Goal: Task Accomplishment & Management: Complete application form

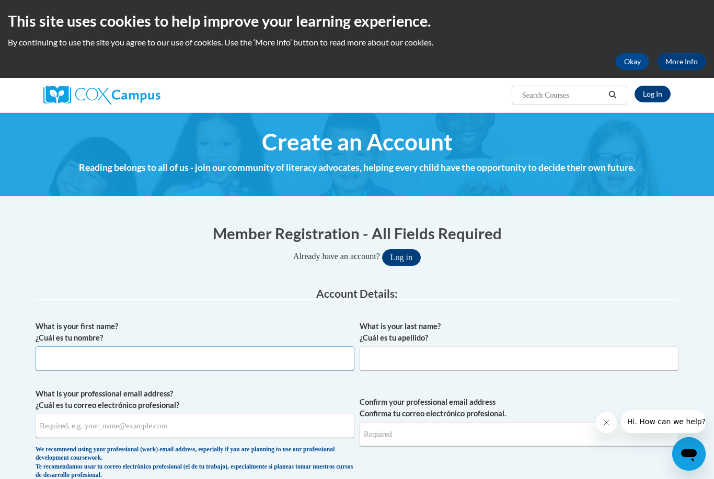
click at [132, 357] on input "What is your first name? ¿Cuál es tu nombre?" at bounding box center [195, 359] width 319 height 24
type input "Hannah"
click at [534, 342] on label "What is your last name? ¿Cuál es tu apellido?" at bounding box center [519, 332] width 319 height 23
click at [534, 347] on input "What is your last name? ¿Cuál es tu apellido?" at bounding box center [519, 359] width 319 height 24
click at [537, 368] on input "What is your last name? ¿Cuál es tu apellido?" at bounding box center [519, 359] width 319 height 24
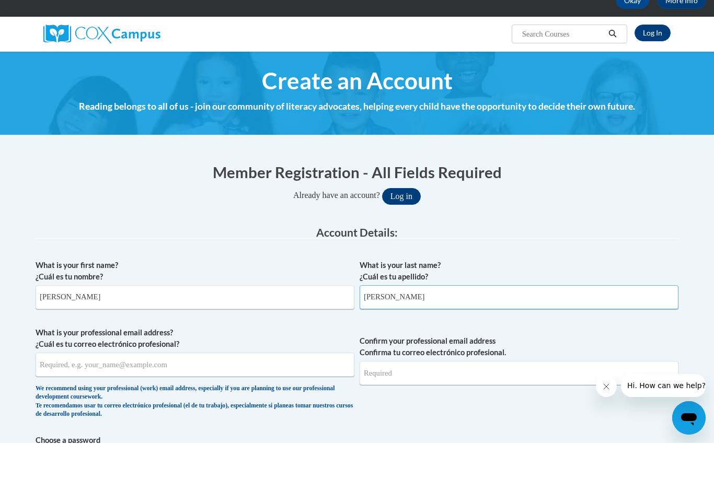
scroll to position [79, 0]
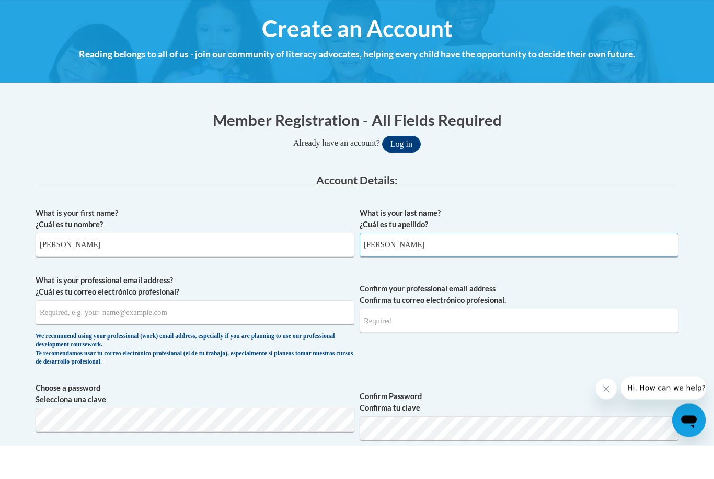
type input "Isenhart"
click at [243, 335] on input "What is your professional email address? ¿Cuál es tu correo electrónico profesi…" at bounding box center [195, 347] width 319 height 24
type input "hisenhart3@ivytech.edu"
click at [548, 343] on input "Confirm your professional email address Confirma tu correo electrónico profesio…" at bounding box center [519, 355] width 319 height 24
type input "hisenhart3@ivytech.edu"
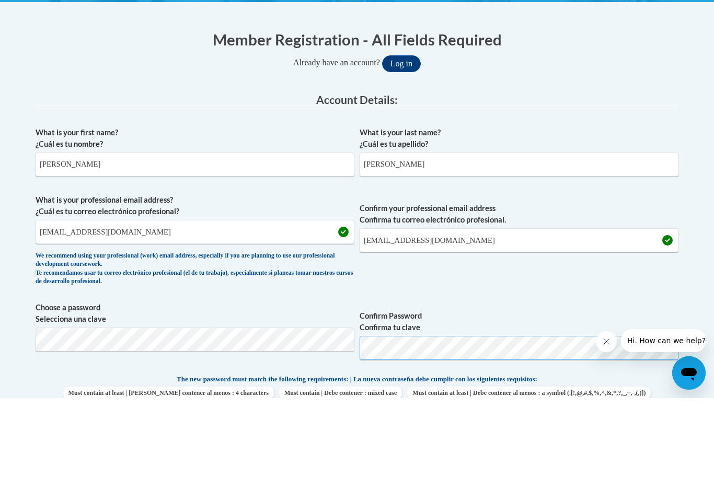
scroll to position [204, 0]
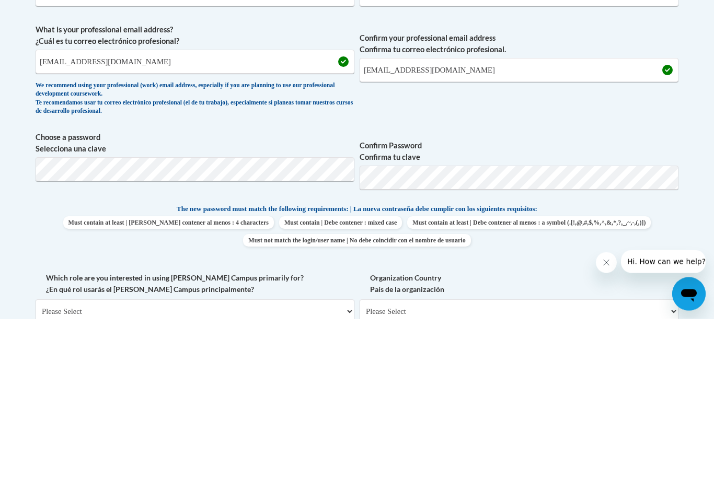
click at [605, 377] on span "Must contain at least | Debe contener al menos : 4 characters Must contain | De…" at bounding box center [357, 392] width 643 height 30
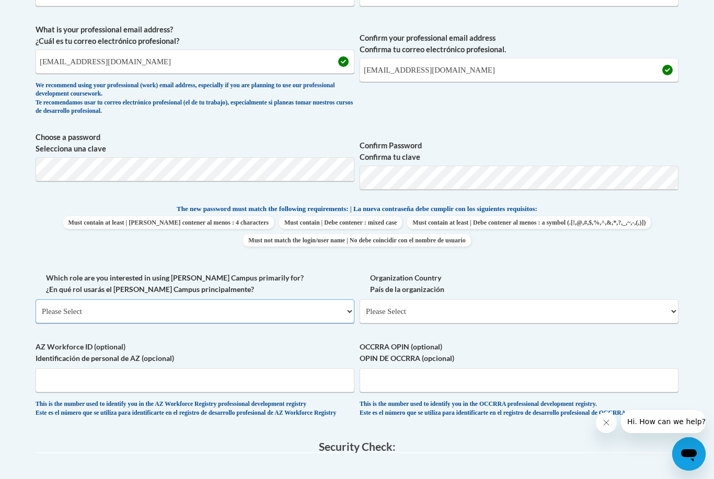
click at [116, 307] on select "Please Select College/University | Colegio/Universidad Community/Nonprofit Part…" at bounding box center [195, 312] width 319 height 24
select select "5a18ea06-2b54-4451-96f2-d152daf9eac5"
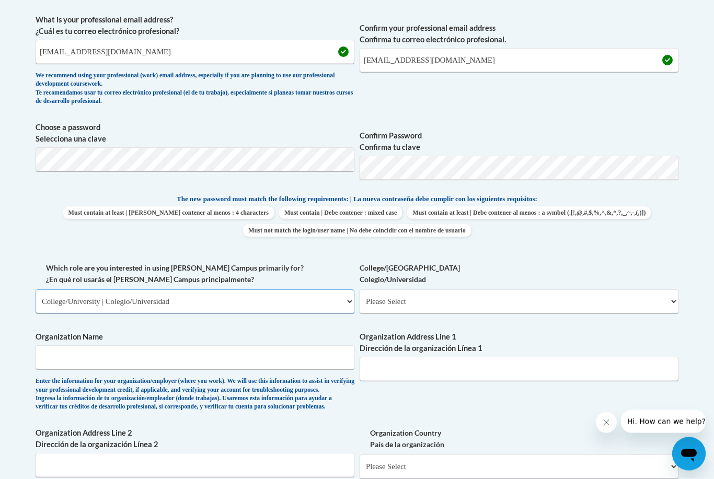
scroll to position [415, 0]
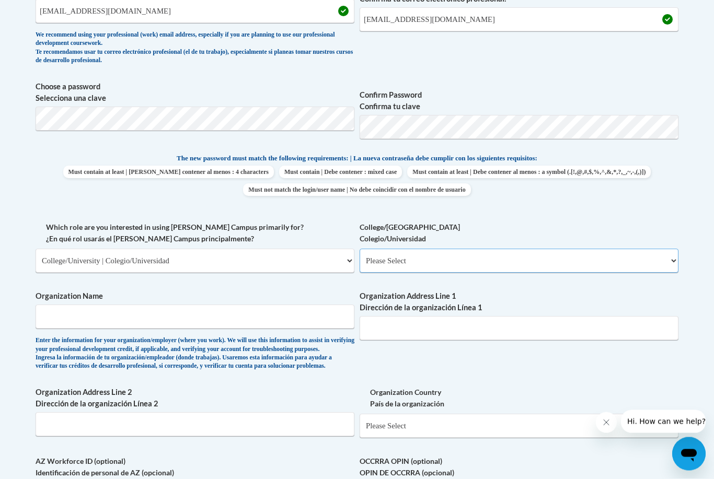
click at [381, 262] on select "Please Select College/University Staff | Empleado universitario College/Univers…" at bounding box center [519, 261] width 319 height 24
select select "99b32b07-cffc-426c-8bf6-0cd77760d84b"
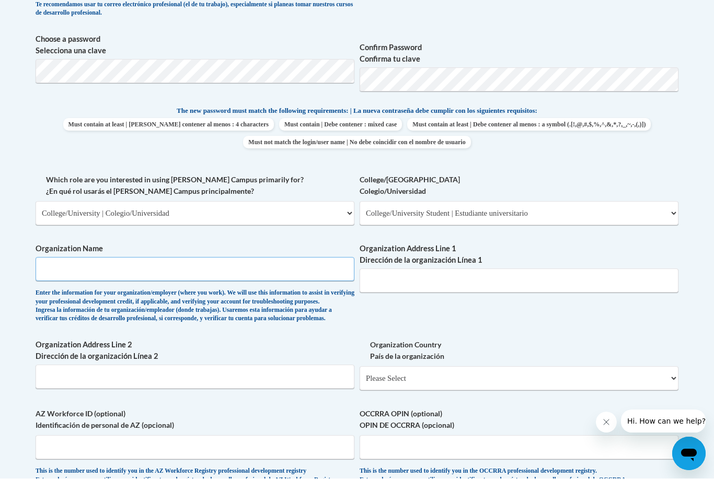
click at [86, 272] on input "Organization Name" at bounding box center [195, 270] width 319 height 24
click at [66, 271] on input "Organization Name" at bounding box center [195, 269] width 319 height 24
type input "Ivy Tech"
click at [636, 307] on div "What is your first name? ¿Cuál es tu nombre? Hannah What is your last name? ¿Cu…" at bounding box center [357, 174] width 643 height 642
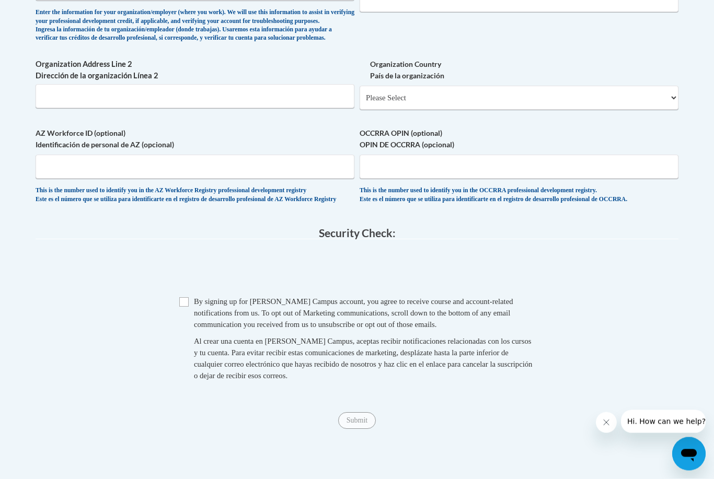
scroll to position [746, 0]
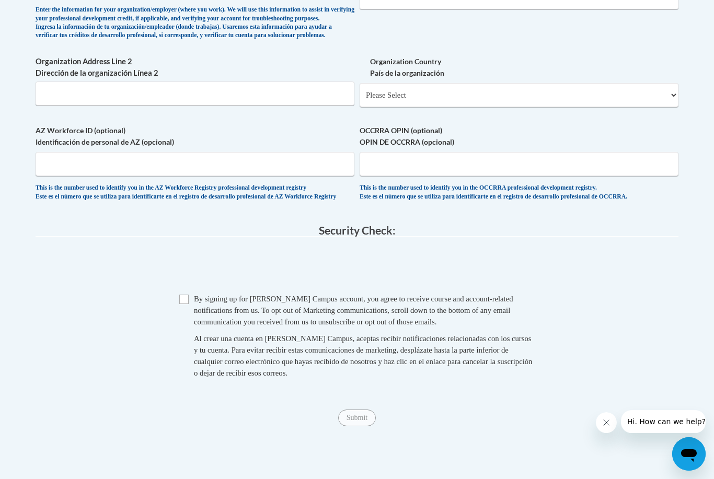
click at [195, 295] on span "By signing up for a Cox Campus account, you agree to receive course and account…" at bounding box center [353, 310] width 319 height 31
click at [191, 293] on span "Checkbox By signing up for a Cox Campus account, you agree to receive course an…" at bounding box center [357, 341] width 356 height 96
click at [182, 295] on input "Checkbox" at bounding box center [183, 299] width 9 height 9
checkbox input "true"
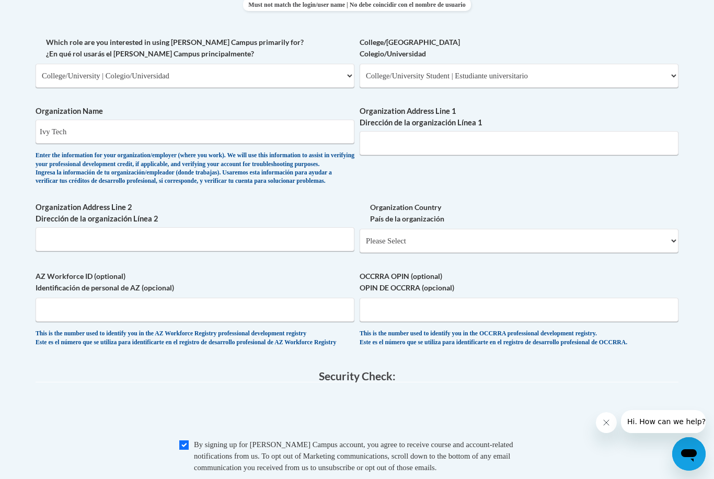
scroll to position [600, 0]
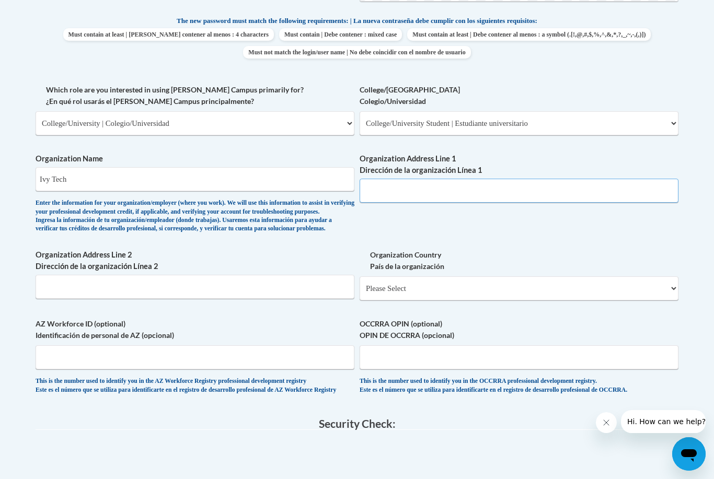
click at [388, 179] on input "Organization Address Line 1 Dirección de la organización Línea 1" at bounding box center [519, 191] width 319 height 24
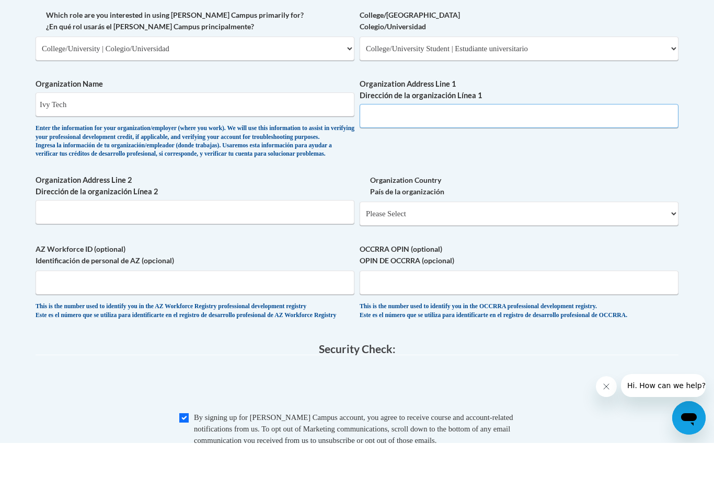
scroll to position [777, 0]
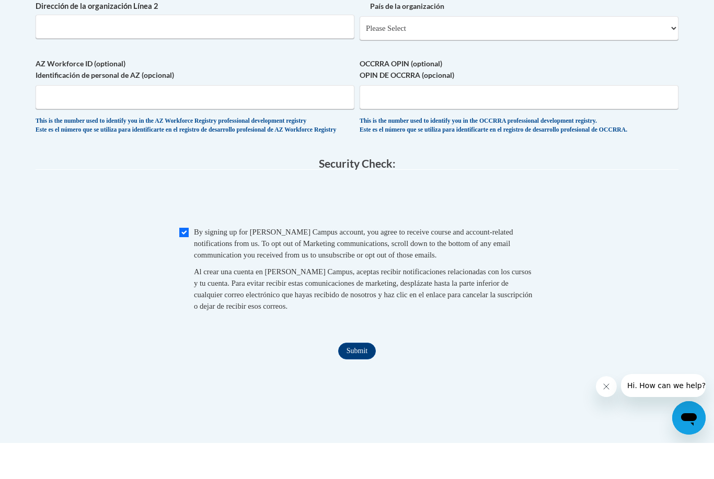
click at [349, 379] on input "Submit" at bounding box center [357, 387] width 38 height 17
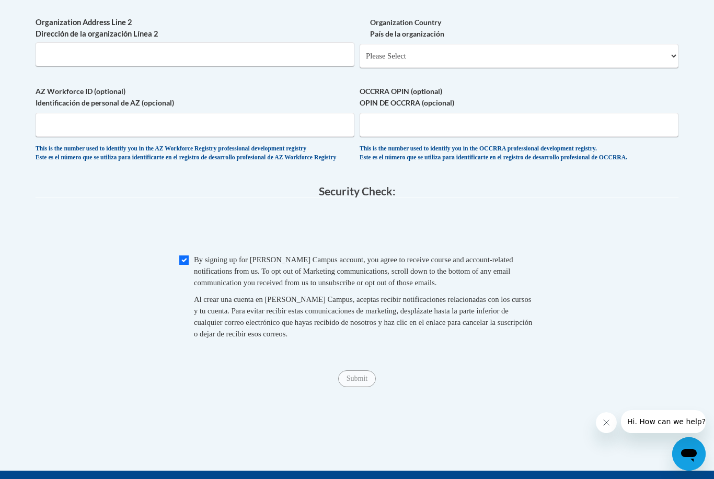
scroll to position [617, 0]
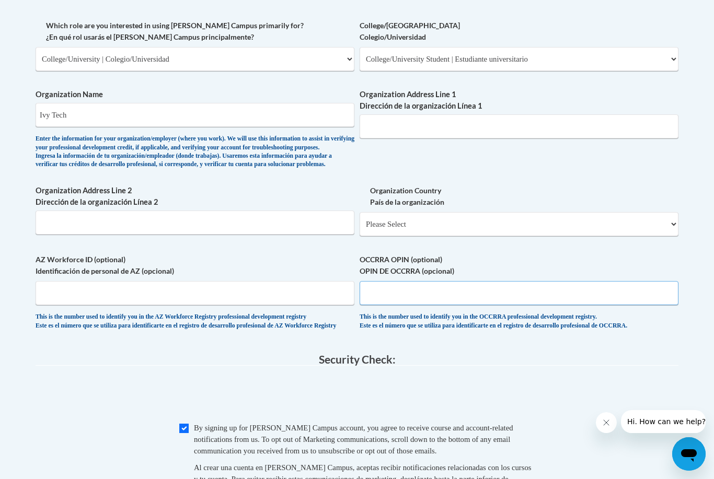
click at [375, 281] on input "OCCRRA OPIN (optional) OPIN DE OCCRRA (opcional)" at bounding box center [519, 293] width 319 height 24
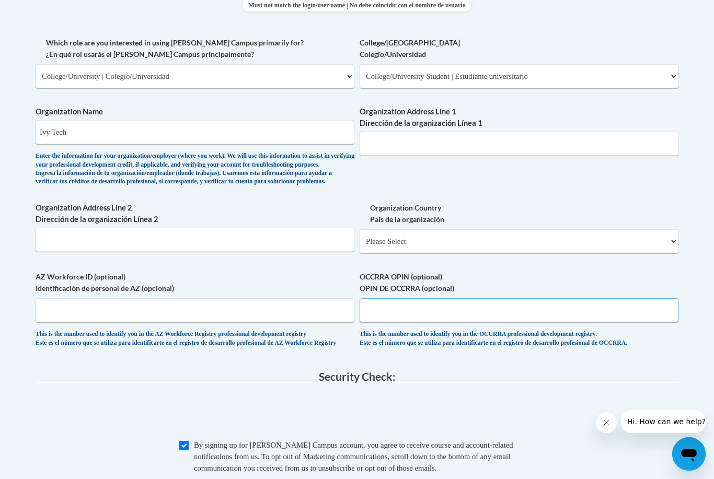
scroll to position [594, 0]
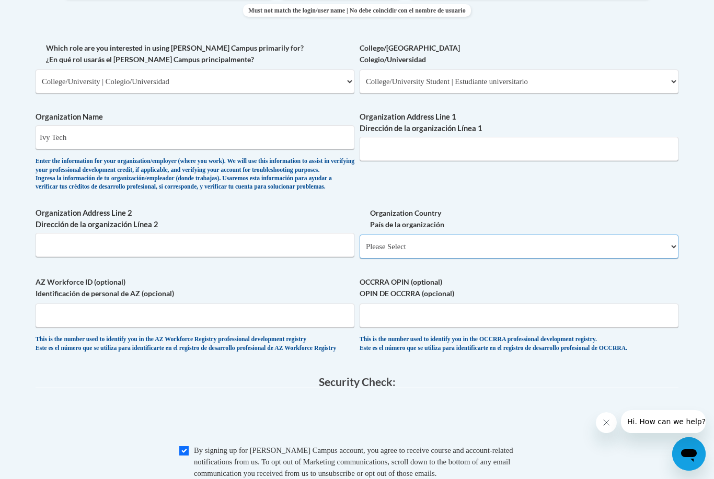
click at [384, 237] on select "Please Select United States | Estados Unidos Outside of the United States | Fue…" at bounding box center [519, 247] width 319 height 24
click at [384, 235] on select "Please Select United States | Estados Unidos Outside of the United States | Fue…" at bounding box center [519, 247] width 319 height 24
select select "ad49bcad-a171-4b2e-b99c-48b446064914"
select select
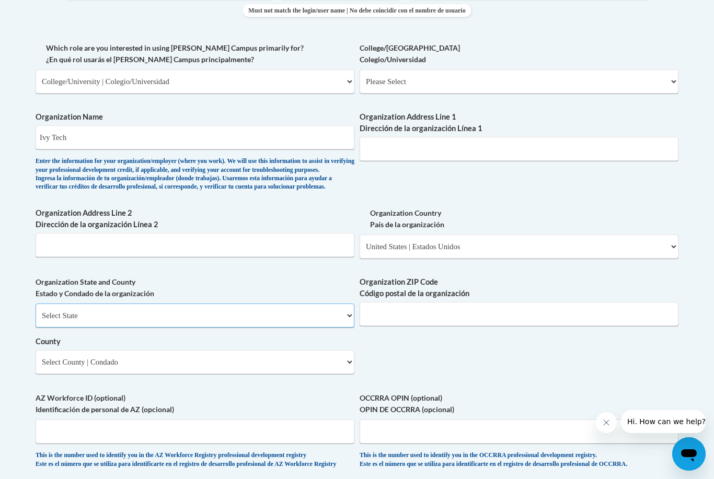
click at [84, 304] on select "Select State Alabama Alaska Arizona Arkansas California Colorado Connecticut De…" at bounding box center [195, 316] width 319 height 24
select select "Indiana"
click at [65, 350] on select "Select County Adams Allen Bartholomew Benton Blackford Boone Brown Carroll Cass…" at bounding box center [195, 362] width 319 height 24
select select "St. Joseph"
click at [395, 125] on label "Organization Address Line 1 Dirección de la organización Línea 1" at bounding box center [519, 122] width 319 height 23
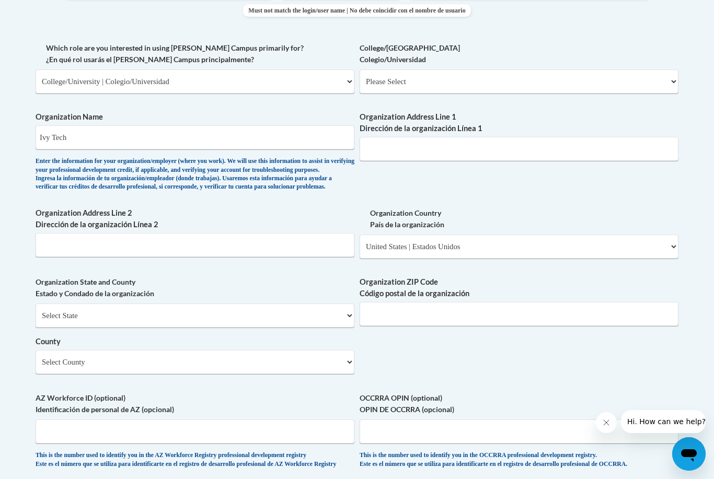
click at [395, 137] on input "Organization Address Line 1 Dirección de la organización Línea 1" at bounding box center [519, 149] width 319 height 24
click at [387, 149] on input "Organization Address Line 1 Dirección de la organización Línea 1" at bounding box center [519, 149] width 319 height 24
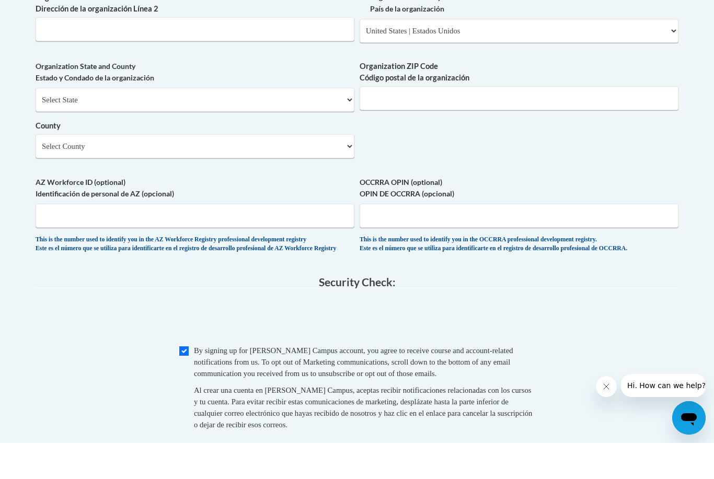
scroll to position [779, 0]
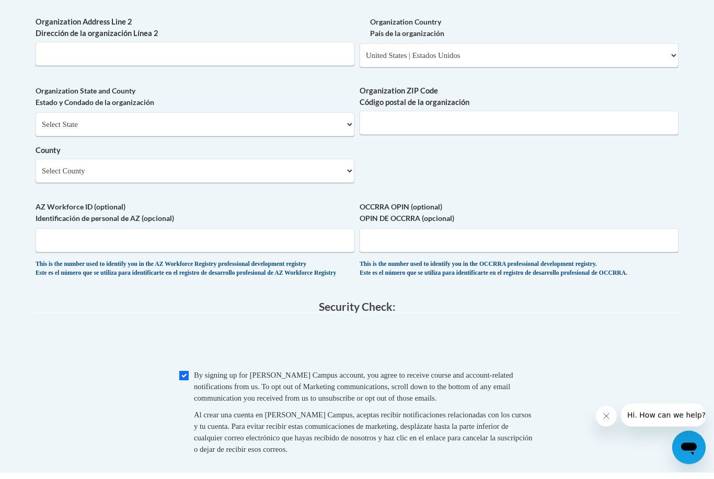
type input "220 Dean Johnson Blvd, South Bend, IN 46601"
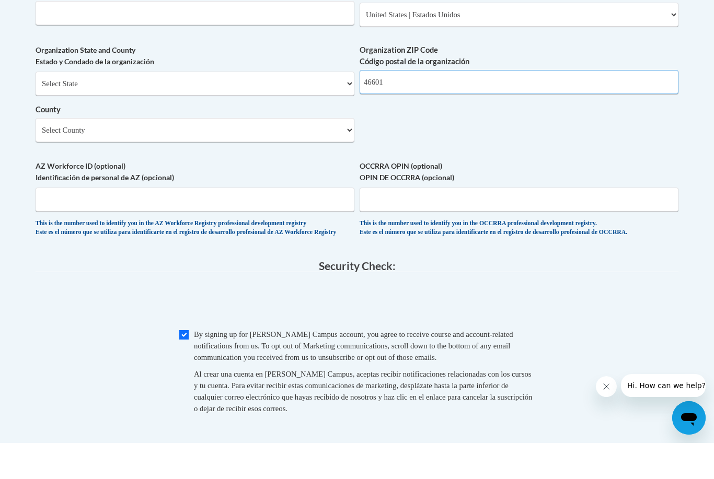
scroll to position [800, 0]
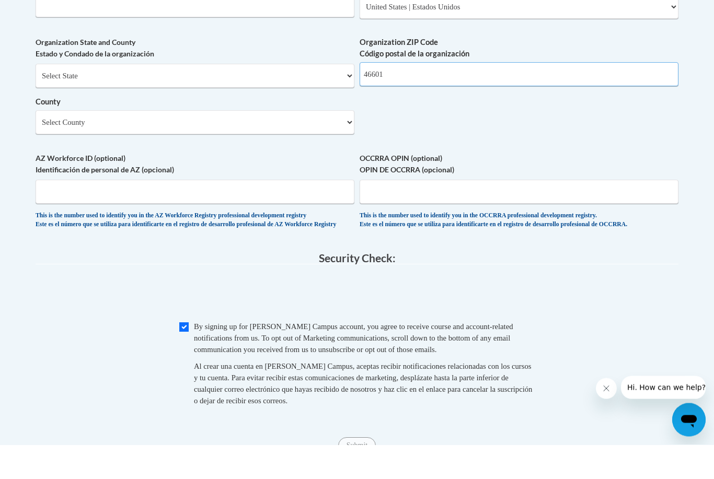
type input "46601"
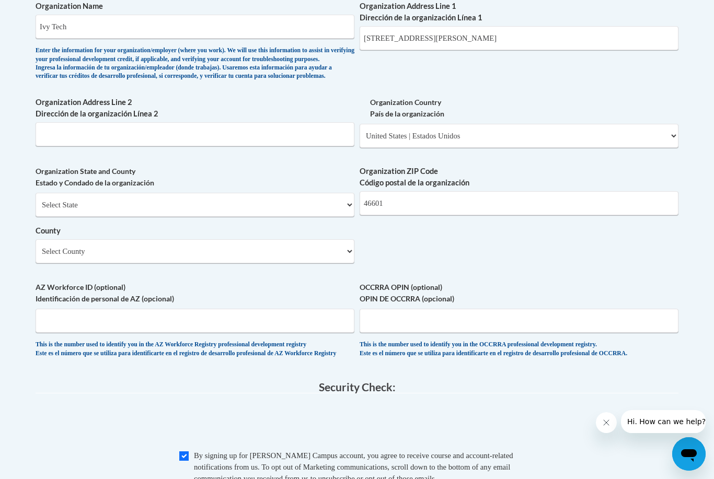
scroll to position [589, 0]
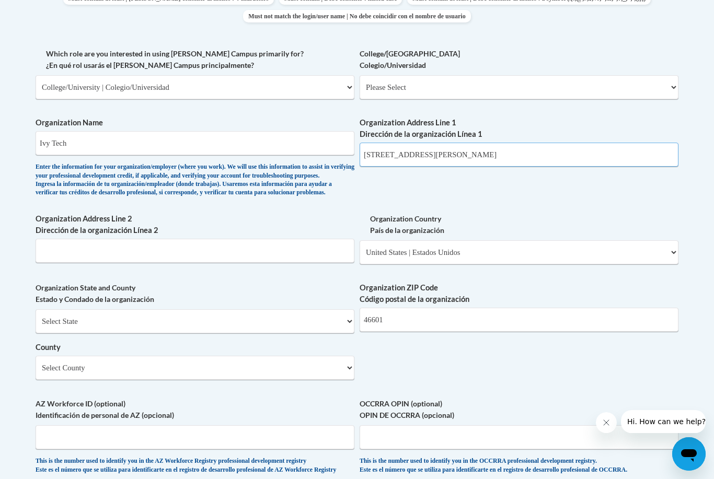
click at [521, 147] on input "220 Dean Johnson Blvd, South Bend, IN 46601" at bounding box center [519, 155] width 319 height 24
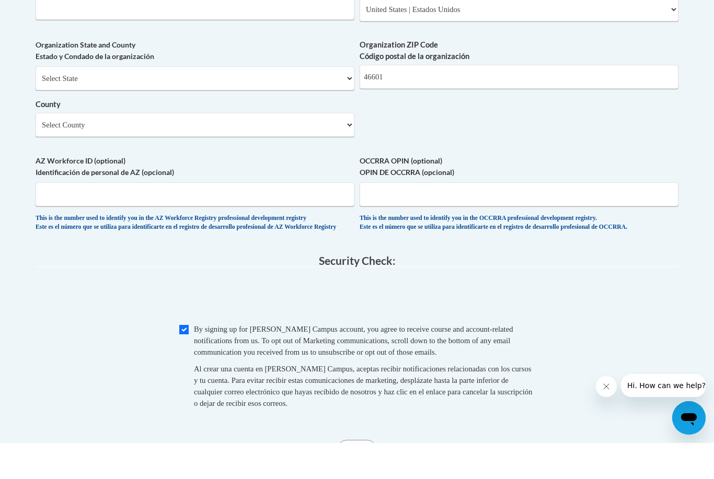
scroll to position [806, 0]
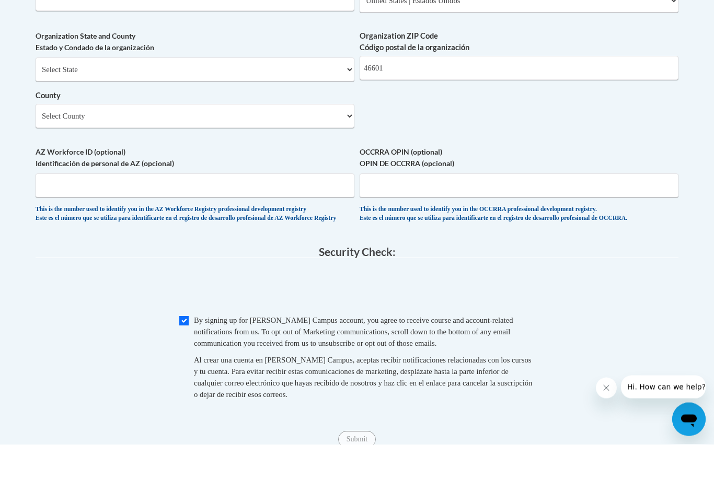
type input "220 Dean Johnson Blvd, South Bend, IN"
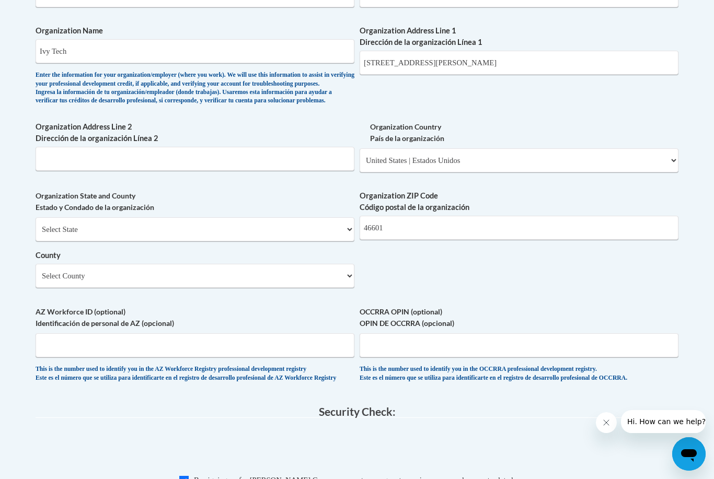
scroll to position [679, 0]
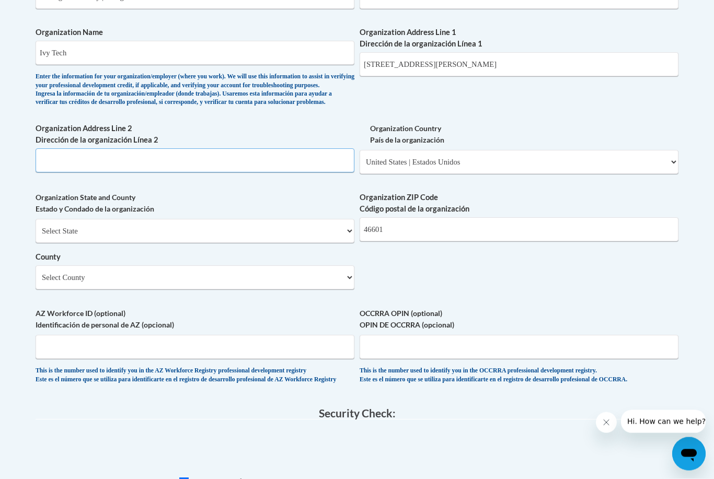
click at [65, 157] on input "Organization Address Line 2 Dirección de la organización Línea 2" at bounding box center [195, 161] width 319 height 24
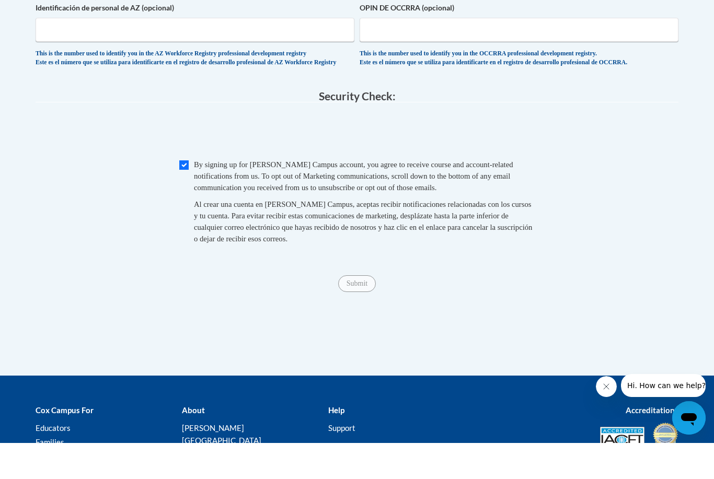
scroll to position [987, 0]
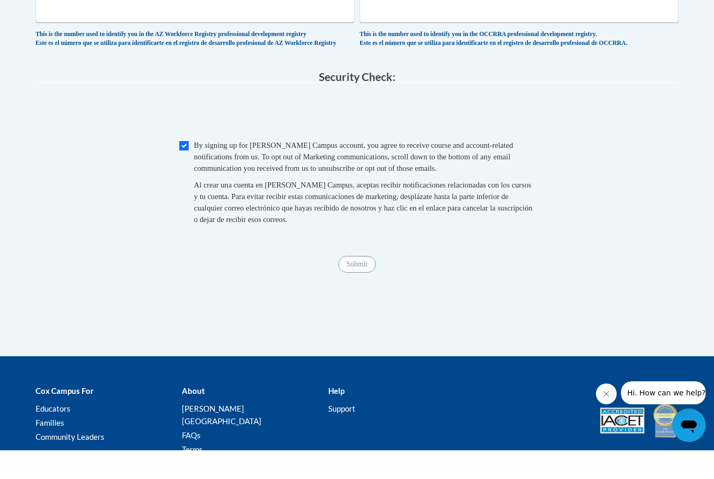
type input "220 Dean Johnson Blvd"
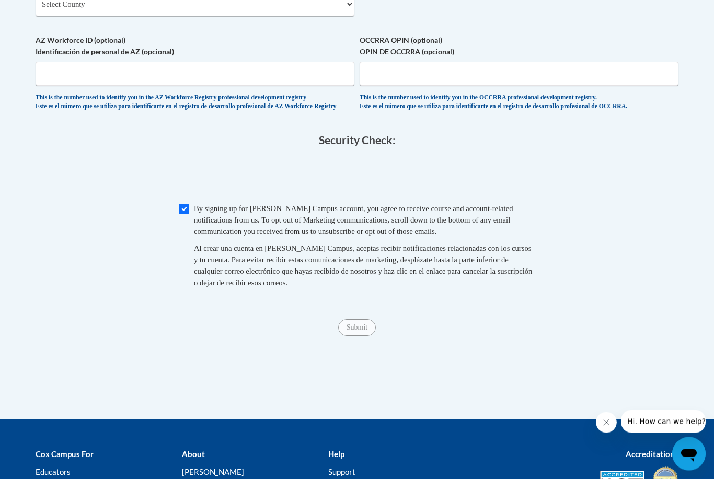
scroll to position [782, 0]
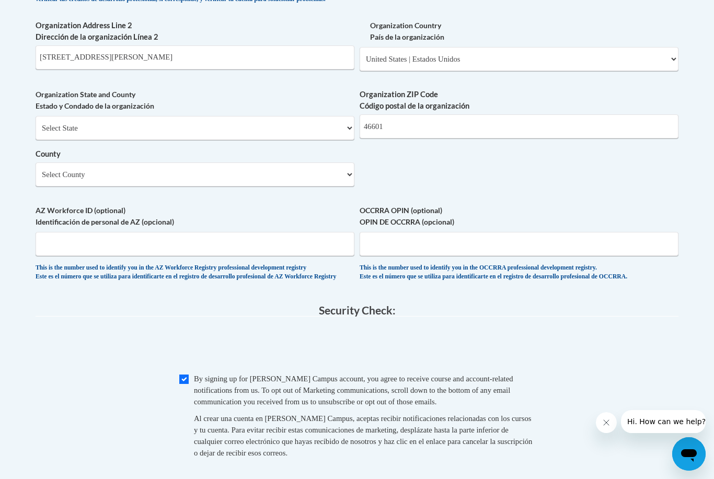
click at [188, 375] on input "Checkbox" at bounding box center [183, 379] width 9 height 9
click at [186, 375] on input "Checkbox" at bounding box center [183, 379] width 9 height 9
checkbox input "true"
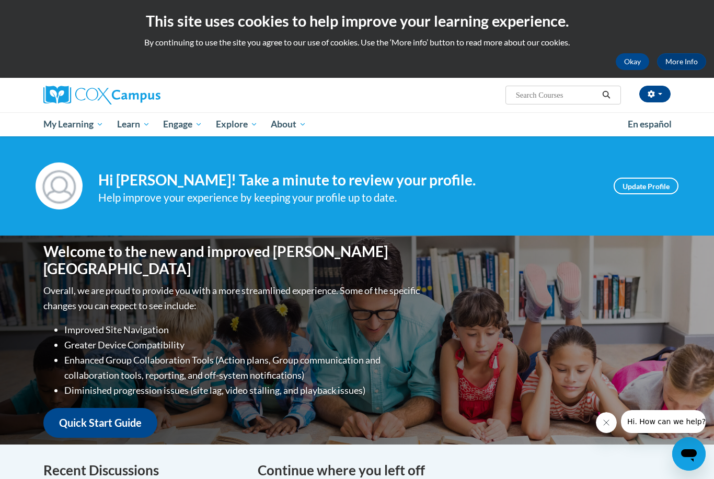
click at [32, 145] on div "Your profile Hi Hannah Isenhart! Take a minute to review your profile. Help imp…" at bounding box center [357, 185] width 714 height 99
click at [37, 157] on div "Your profile Hi Hannah Isenhart! Take a minute to review your profile. Help imp…" at bounding box center [357, 185] width 714 height 99
click at [0, 0] on span "My Course Progress" at bounding box center [0, 0] width 0 height 0
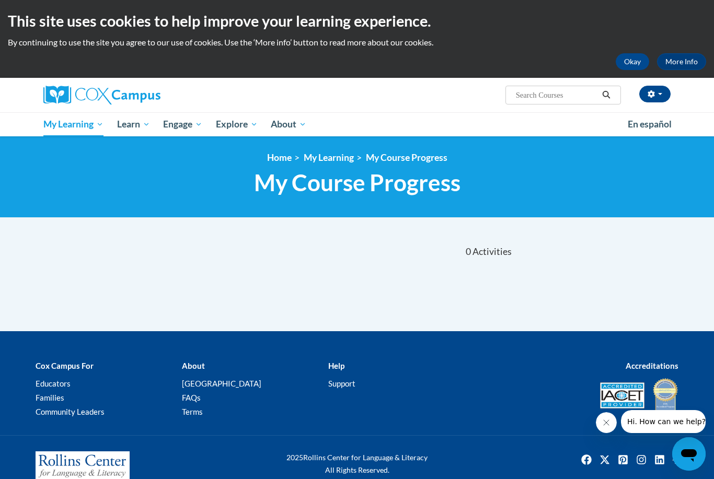
click at [625, 54] on button "Okay" at bounding box center [632, 61] width 33 height 17
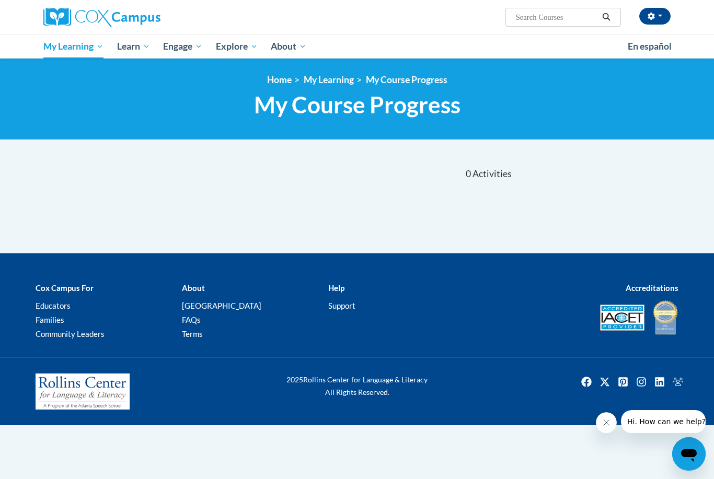
click at [653, 8] on button "button" at bounding box center [654, 16] width 31 height 17
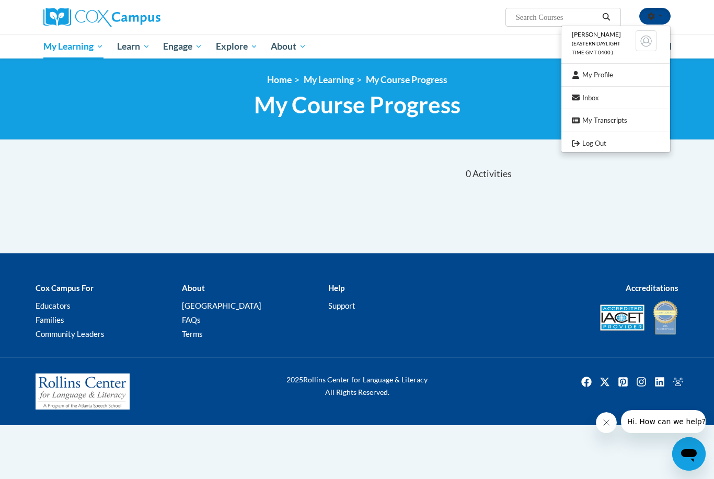
click at [614, 130] on ul "Hannah Isenhart (Eastern Daylight Time GMT-0400 ) My Profile Inbox My Transcrip…" at bounding box center [616, 89] width 110 height 127
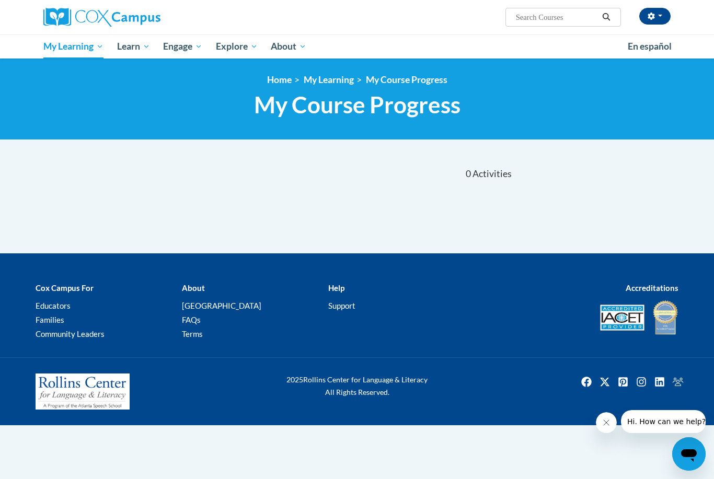
click at [648, 19] on icon "button" at bounding box center [651, 16] width 7 height 7
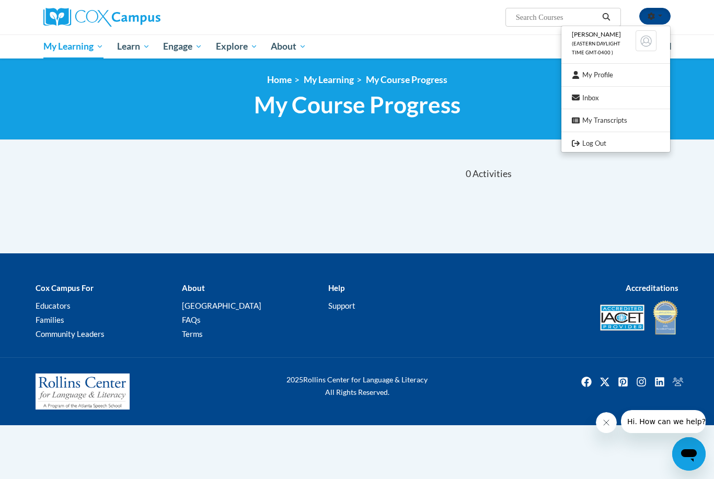
click at [580, 141] on link "Log Out" at bounding box center [616, 143] width 109 height 13
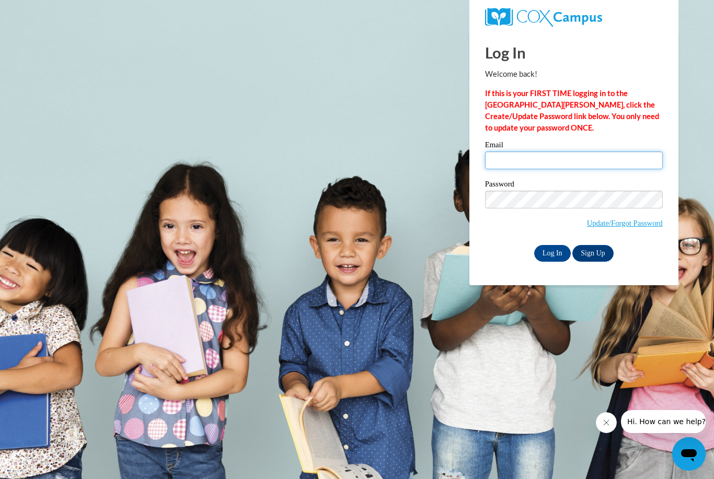
type input "hisenhart3@ivytech.edu"
click at [552, 253] on input "Log In" at bounding box center [552, 253] width 37 height 17
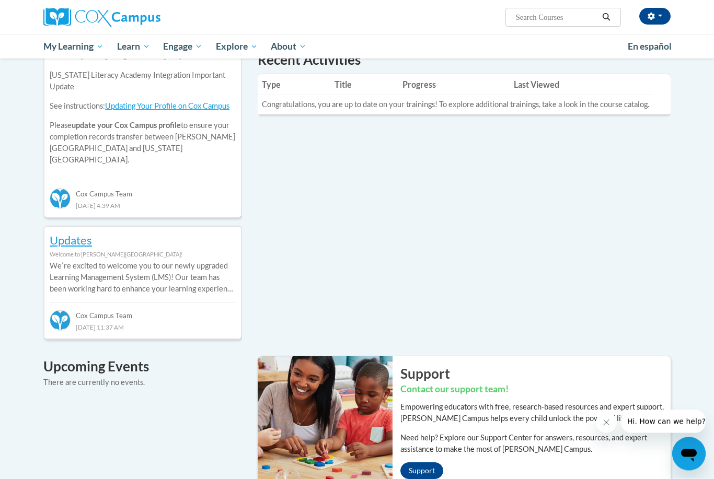
scroll to position [419, 0]
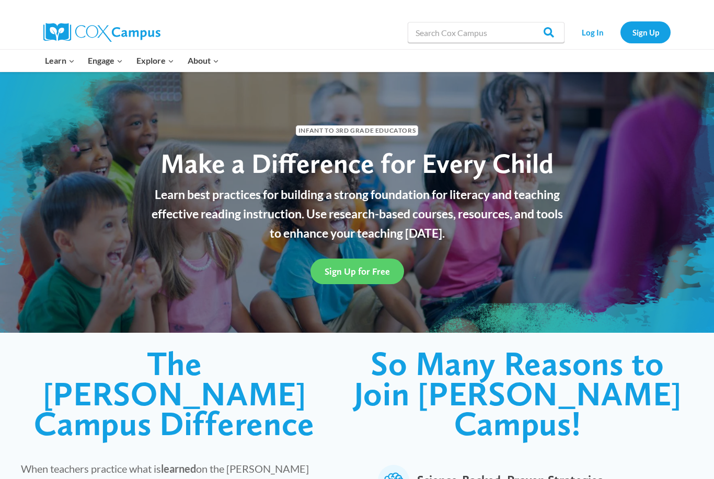
click at [585, 36] on link "Log In" at bounding box center [592, 31] width 45 height 21
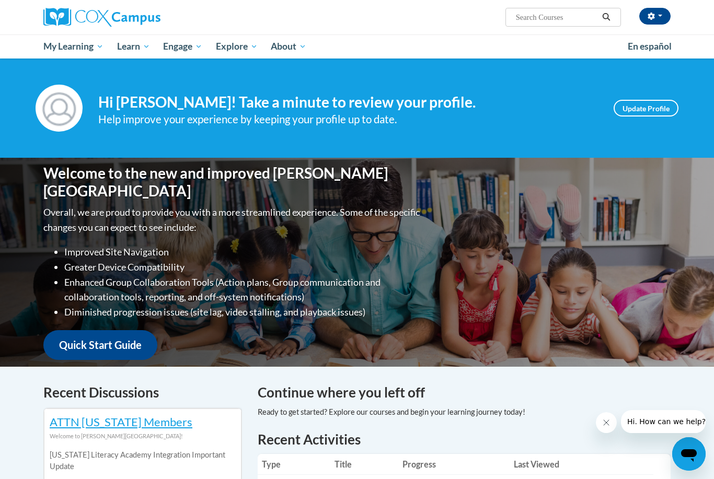
click at [0, 0] on span "My Course Progress" at bounding box center [0, 0] width 0 height 0
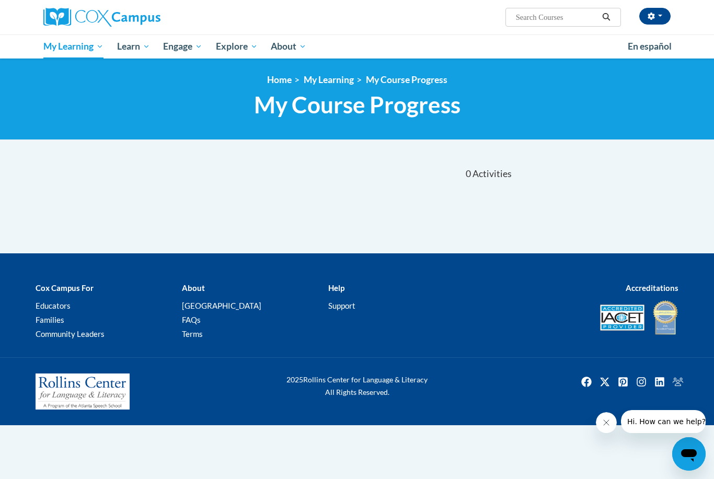
click at [518, 24] on input "Search..." at bounding box center [557, 17] width 84 height 13
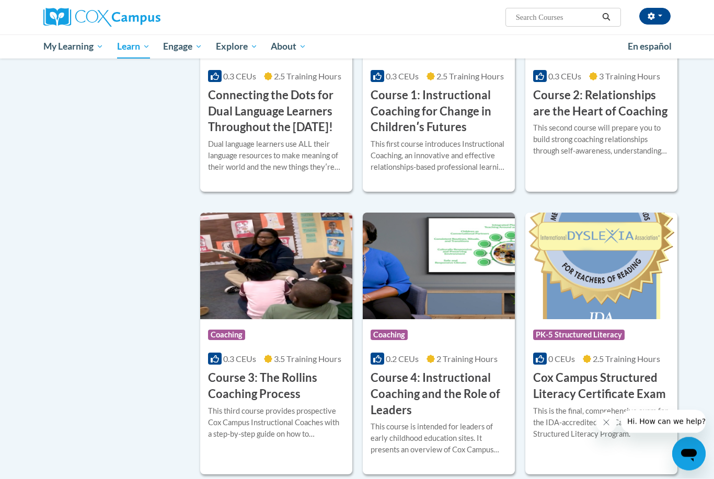
scroll to position [566, 0]
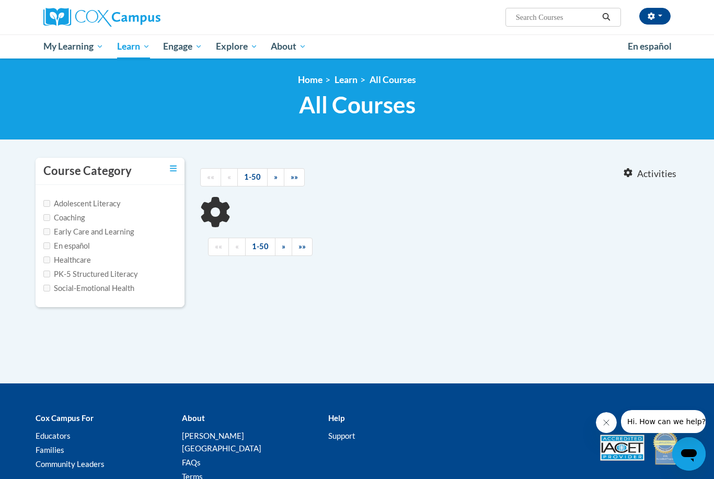
click at [650, 21] on button "button" at bounding box center [654, 16] width 31 height 17
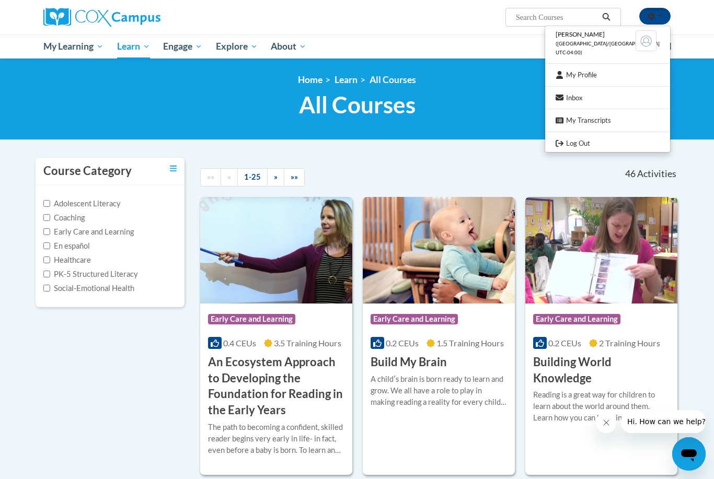
click at [17, 196] on div at bounding box center [357, 239] width 714 height 479
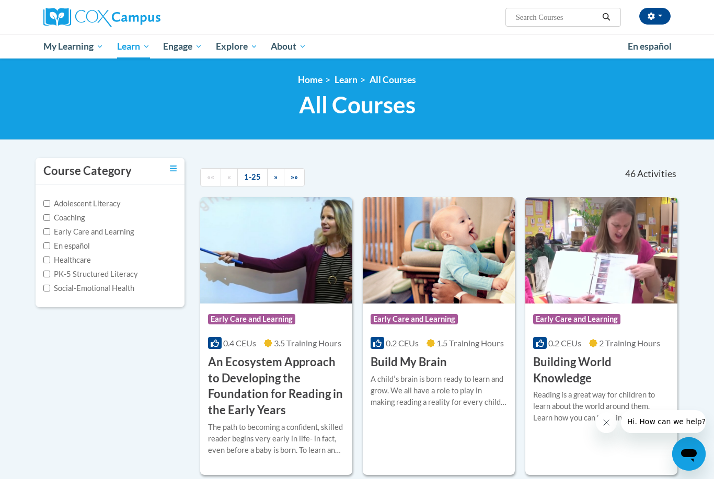
click at [0, 0] on span "My Course Progress" at bounding box center [0, 0] width 0 height 0
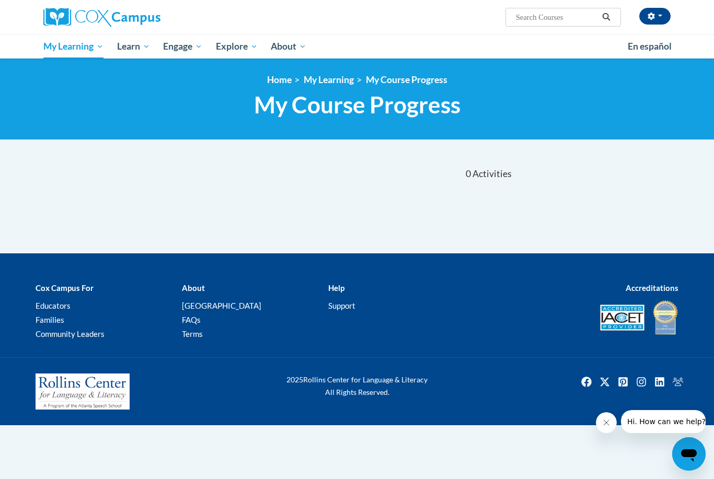
click at [0, 0] on span "All Courses" at bounding box center [0, 0] width 0 height 0
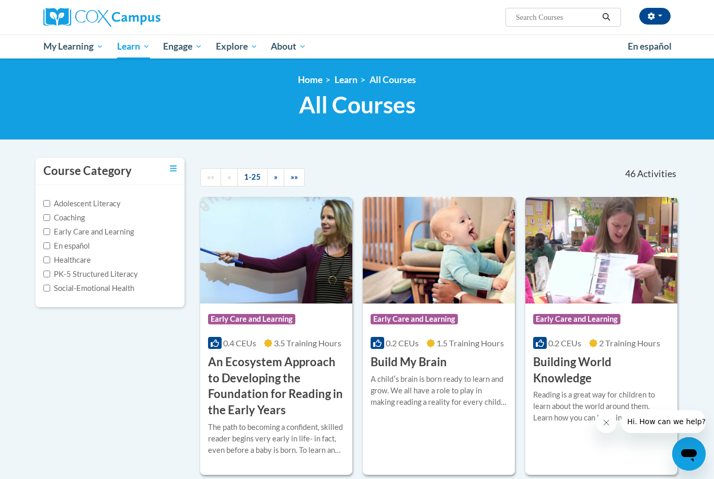
click at [657, 23] on button "button" at bounding box center [654, 16] width 31 height 17
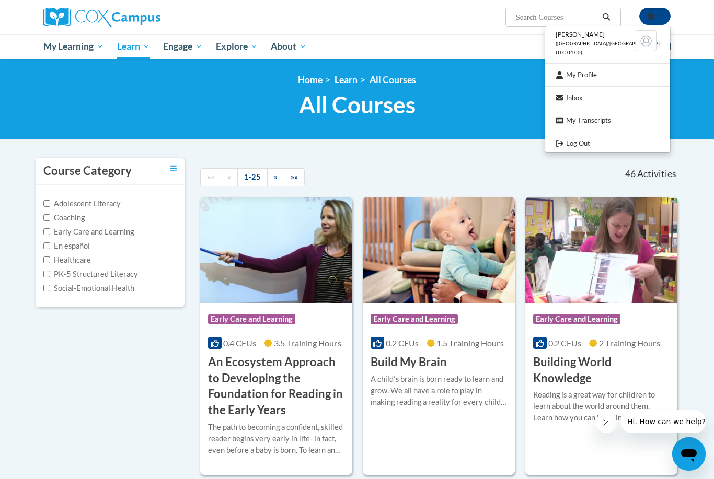
click at [610, 123] on link "My Transcripts" at bounding box center [607, 120] width 125 height 13
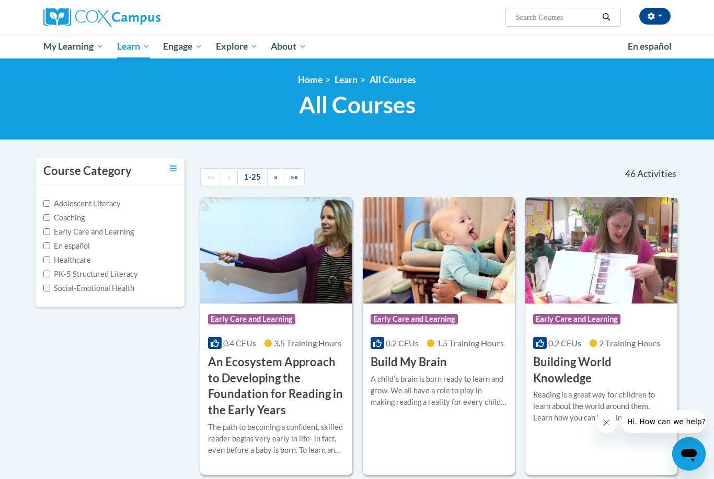
click at [701, 15] on div "Hannah Isenhart (America/Indianapolis UTC-04:00) My Profile Inbox My Transcript…" at bounding box center [357, 29] width 714 height 59
click at [667, 32] on div "Hannah Isenhart (America/Indianapolis UTC-04:00) My Profile Inbox My Transcript…" at bounding box center [357, 17] width 659 height 35
click at [663, 19] on button "button" at bounding box center [654, 16] width 31 height 17
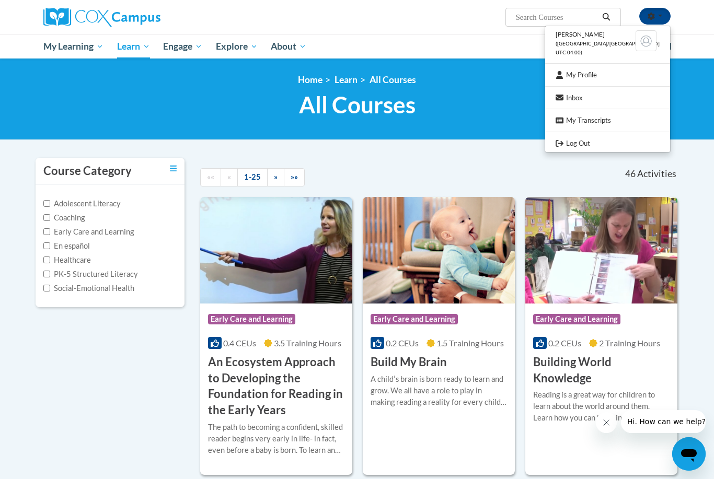
click at [659, 69] on link "My Profile" at bounding box center [607, 74] width 125 height 13
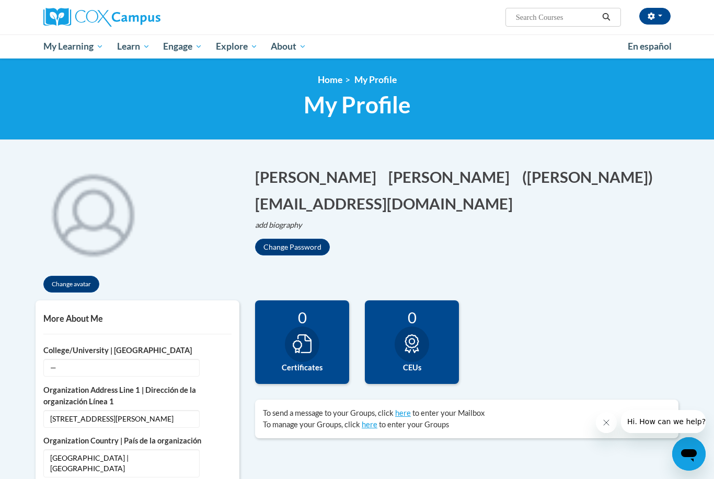
click at [0, 0] on span "All Courses" at bounding box center [0, 0] width 0 height 0
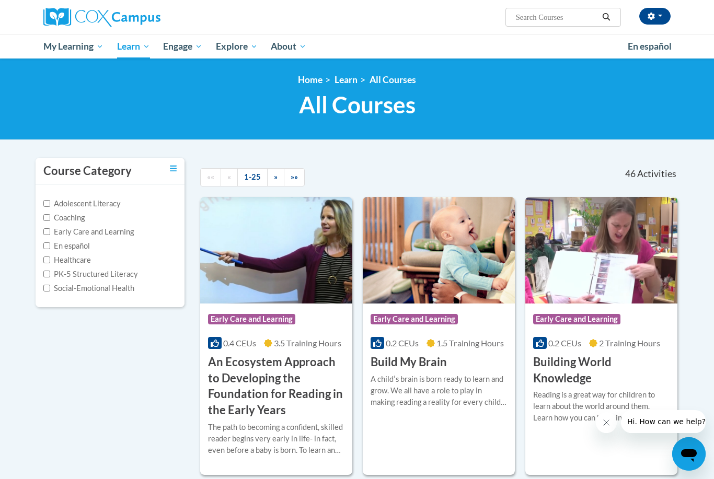
click at [48, 207] on input "Adolescent Literacy" at bounding box center [46, 203] width 7 height 7
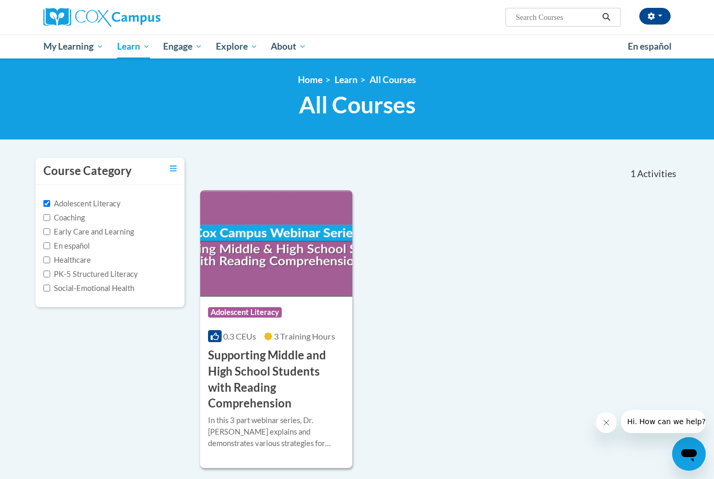
click at [50, 205] on input "Adolescent Literacy" at bounding box center [46, 203] width 7 height 7
checkbox input "false"
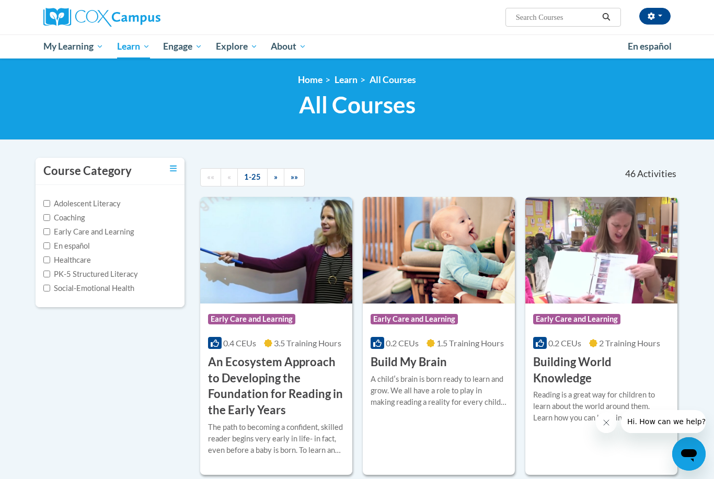
click at [528, 8] on span "Search Search..." at bounding box center [564, 17] width 116 height 19
